Goal: Task Accomplishment & Management: Manage account settings

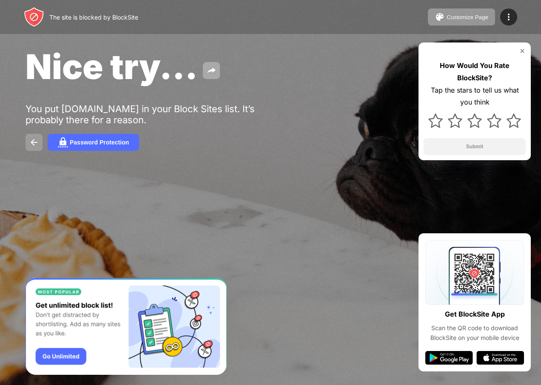
click at [34, 140] on img at bounding box center [34, 142] width 10 height 10
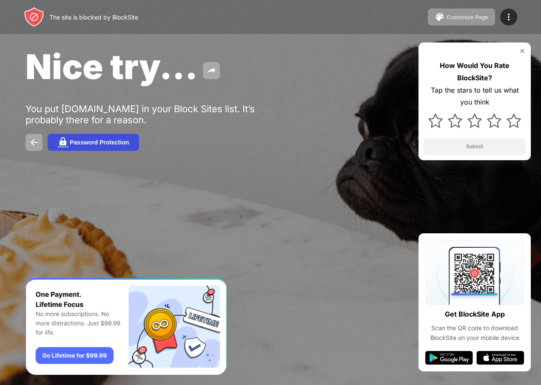
click at [109, 144] on div "Password Protection" at bounding box center [99, 142] width 59 height 7
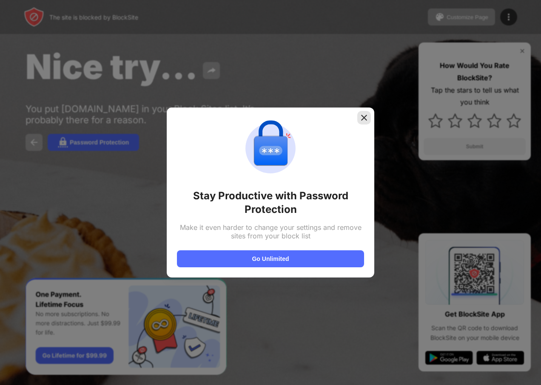
click at [360, 116] on img at bounding box center [364, 117] width 9 height 9
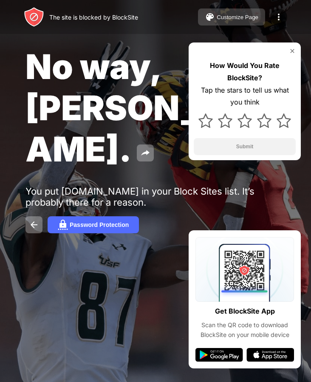
click at [240, 18] on div "Customize Page" at bounding box center [238, 17] width 42 height 6
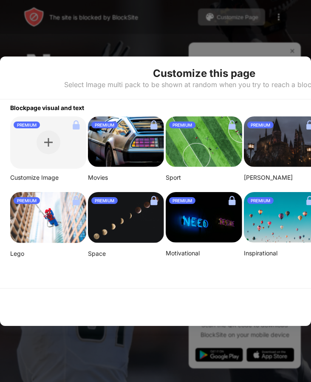
click at [286, 29] on div at bounding box center [155, 191] width 311 height 382
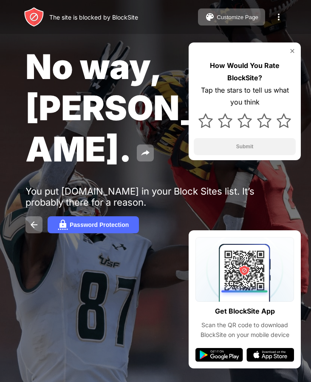
click at [280, 17] on img at bounding box center [279, 17] width 10 height 10
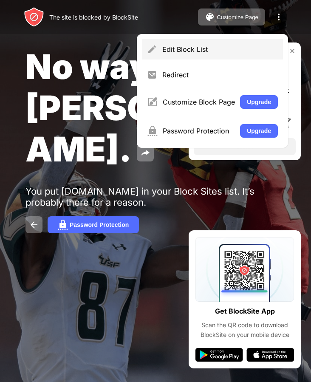
click at [251, 42] on div "Edit Block List" at bounding box center [212, 49] width 141 height 20
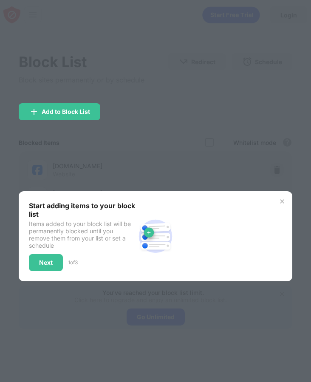
click at [115, 160] on div at bounding box center [155, 191] width 311 height 382
click at [49, 261] on div "Next" at bounding box center [46, 262] width 14 height 7
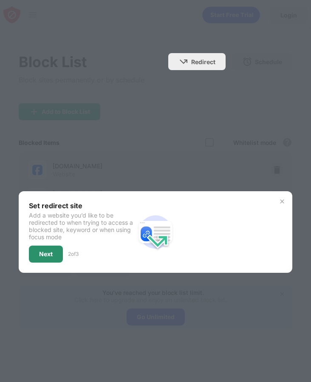
click at [49, 255] on div "Next" at bounding box center [46, 254] width 14 height 7
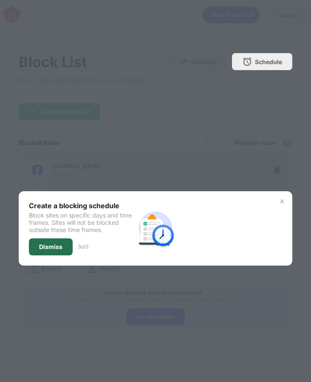
click at [49, 254] on div "Dismiss" at bounding box center [51, 246] width 44 height 17
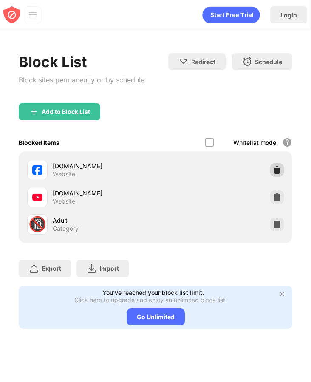
click at [271, 172] on div at bounding box center [277, 170] width 14 height 14
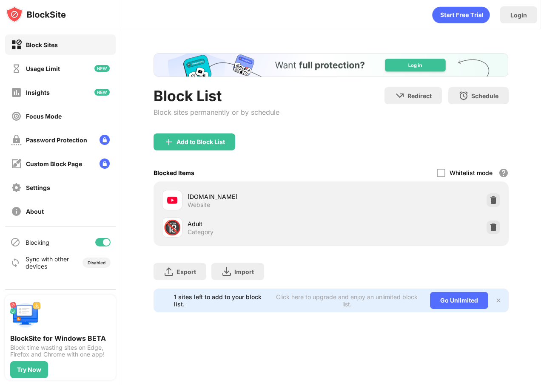
click at [196, 142] on div "Add to Block List" at bounding box center [200, 142] width 48 height 7
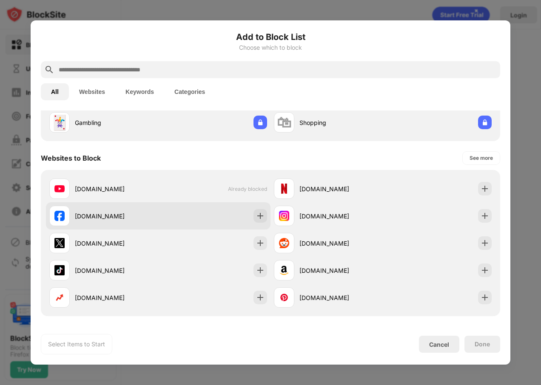
click at [150, 227] on div "[DOMAIN_NAME]" at bounding box center [158, 215] width 224 height 27
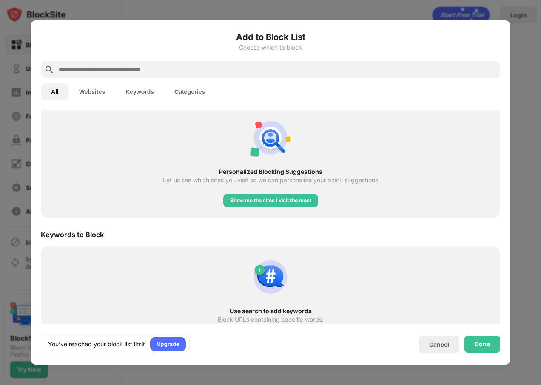
scroll to position [332, 0]
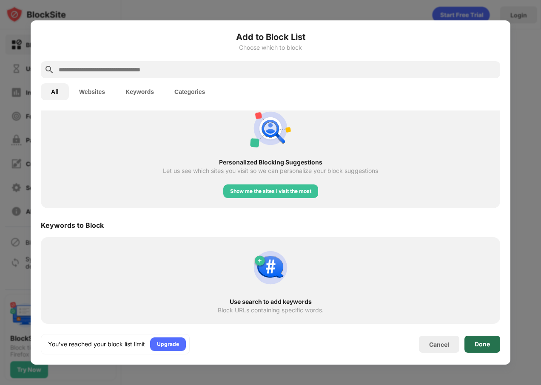
click at [487, 347] on div "Done" at bounding box center [481, 344] width 15 height 7
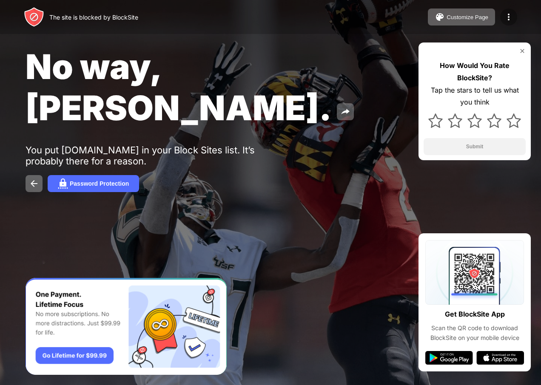
click at [506, 20] on img at bounding box center [508, 17] width 10 height 10
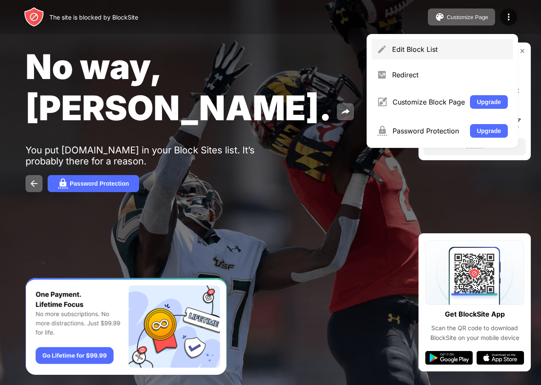
click at [440, 53] on div "Edit Block List" at bounding box center [450, 49] width 116 height 9
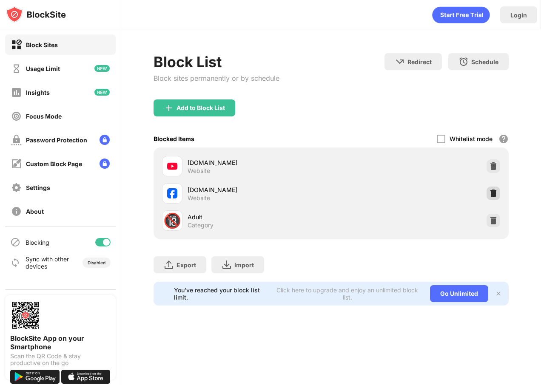
click at [496, 193] on img at bounding box center [493, 193] width 9 height 9
